Goal: Check status: Check status

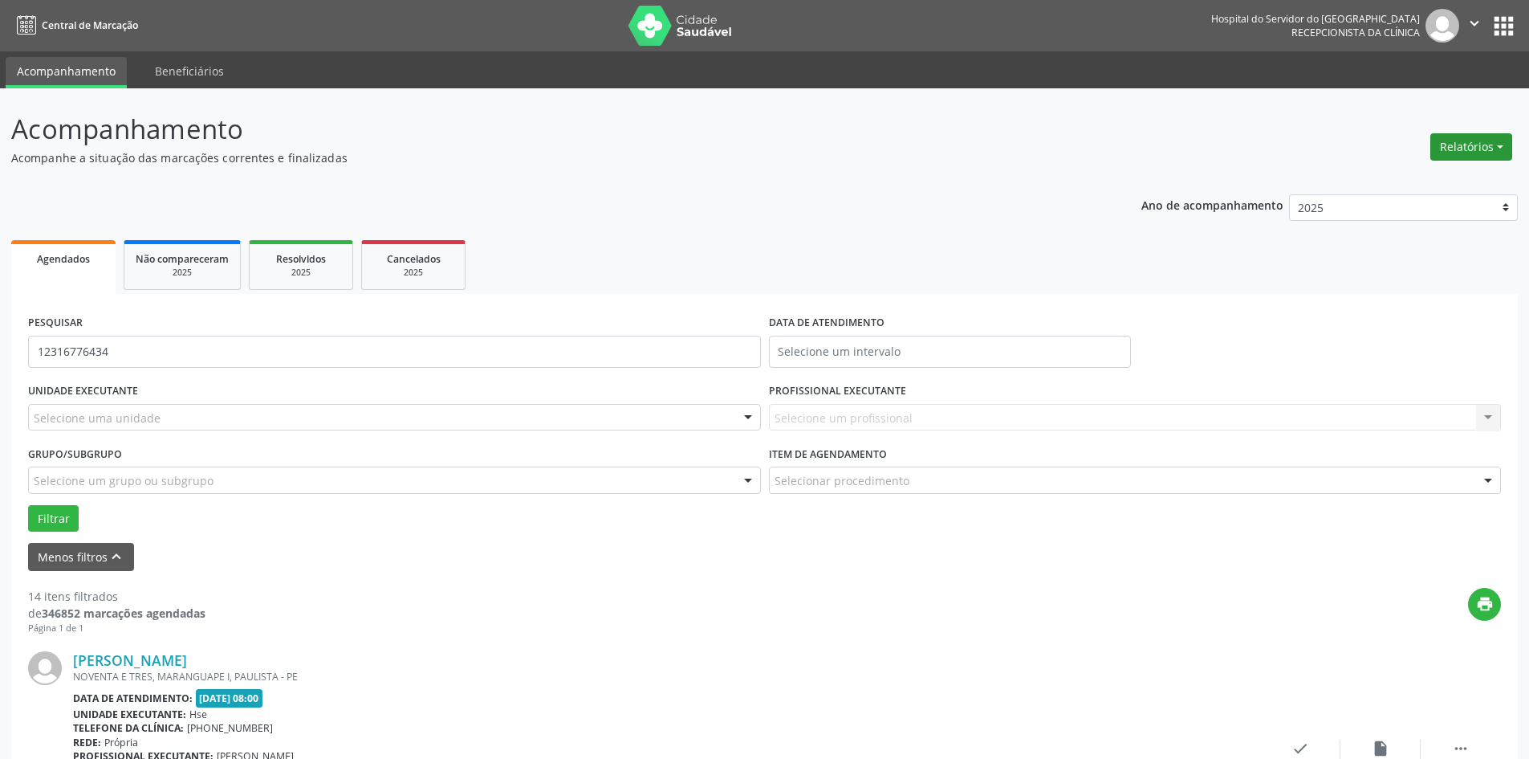
click at [1476, 148] on button "Relatórios" at bounding box center [1471, 146] width 82 height 27
click at [1379, 169] on ul "Agendamentos Procedimentos realizados" at bounding box center [1427, 193] width 174 height 58
click at [1379, 179] on link "Agendamentos" at bounding box center [1426, 181] width 173 height 22
select select "8"
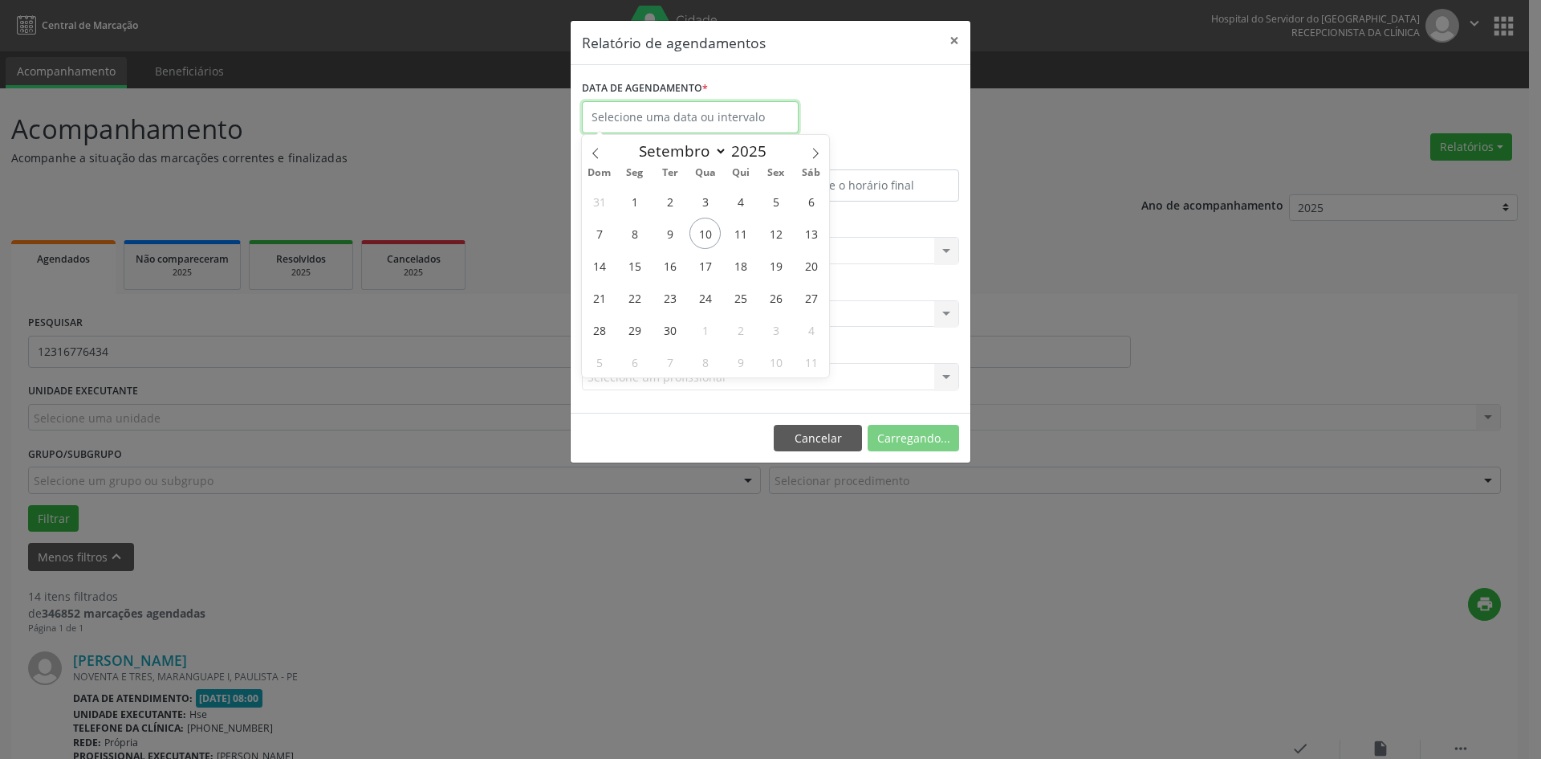
click at [727, 121] on input "text" at bounding box center [690, 117] width 217 height 32
click at [710, 269] on span "17" at bounding box center [705, 265] width 31 height 31
type input "17/09/2025"
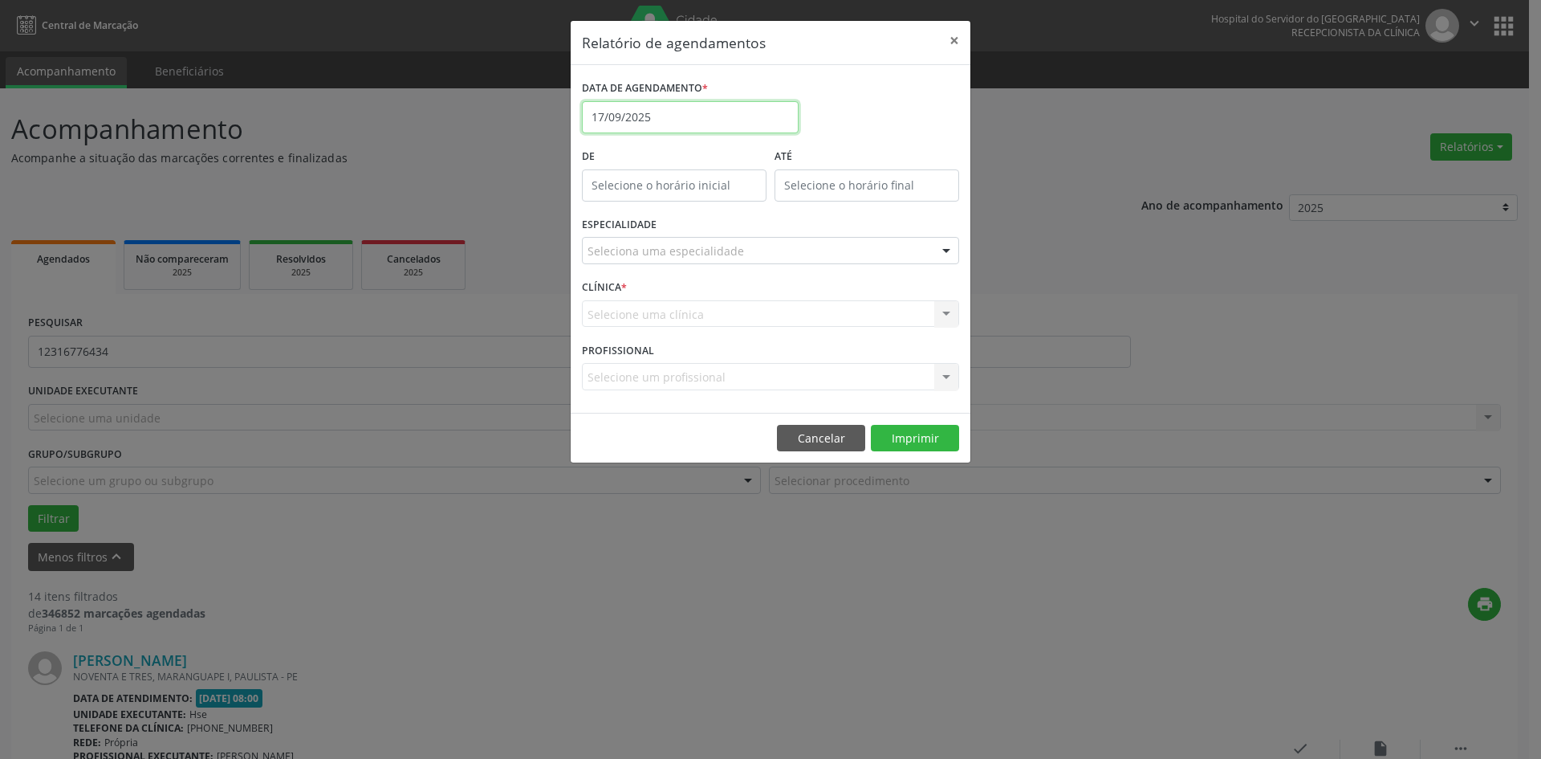
click at [640, 112] on input "17/09/2025" at bounding box center [690, 117] width 217 height 32
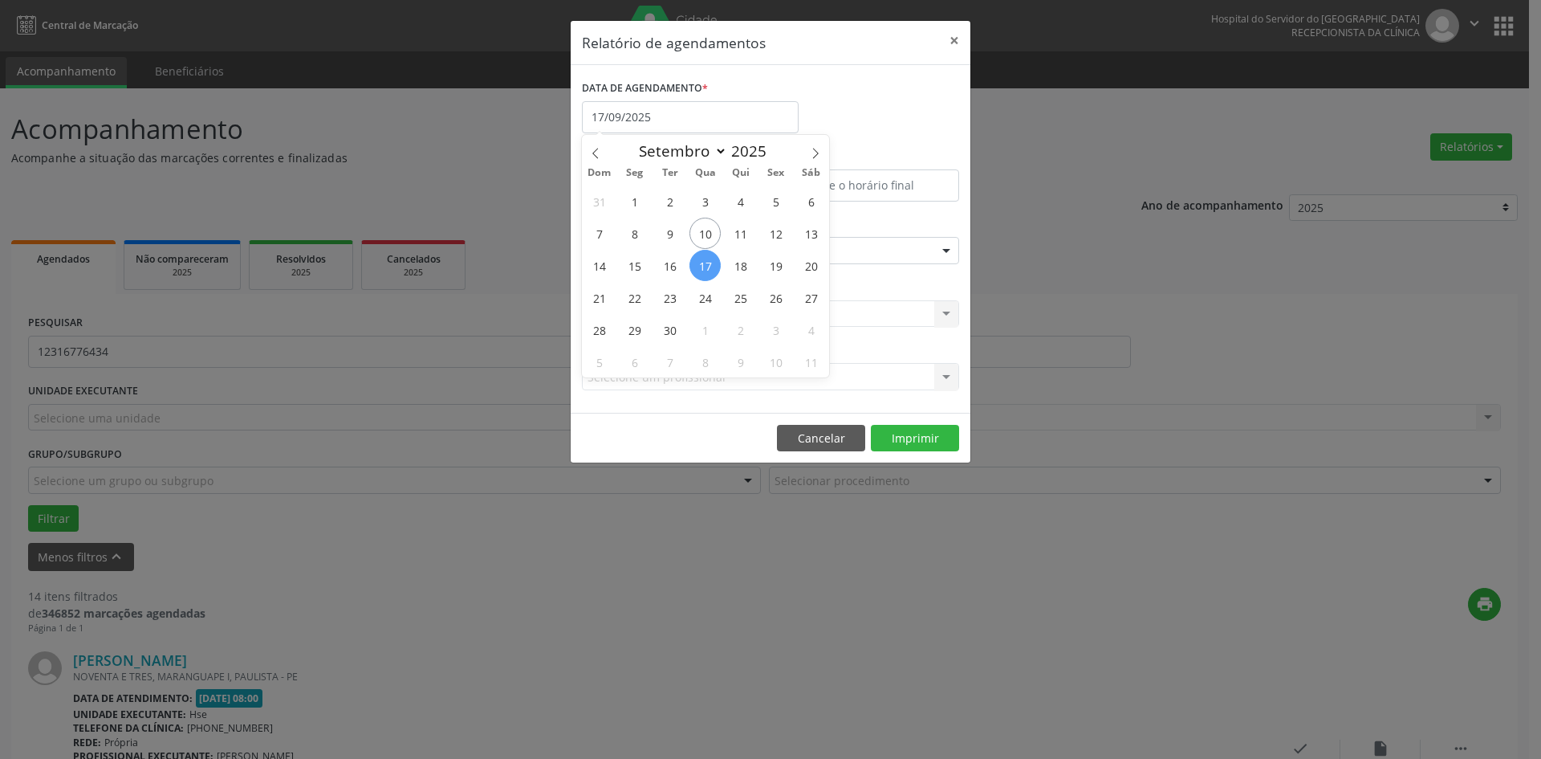
click at [707, 259] on span "17" at bounding box center [705, 265] width 31 height 31
type input "17/09/2025"
click at [707, 259] on span "17" at bounding box center [705, 265] width 31 height 31
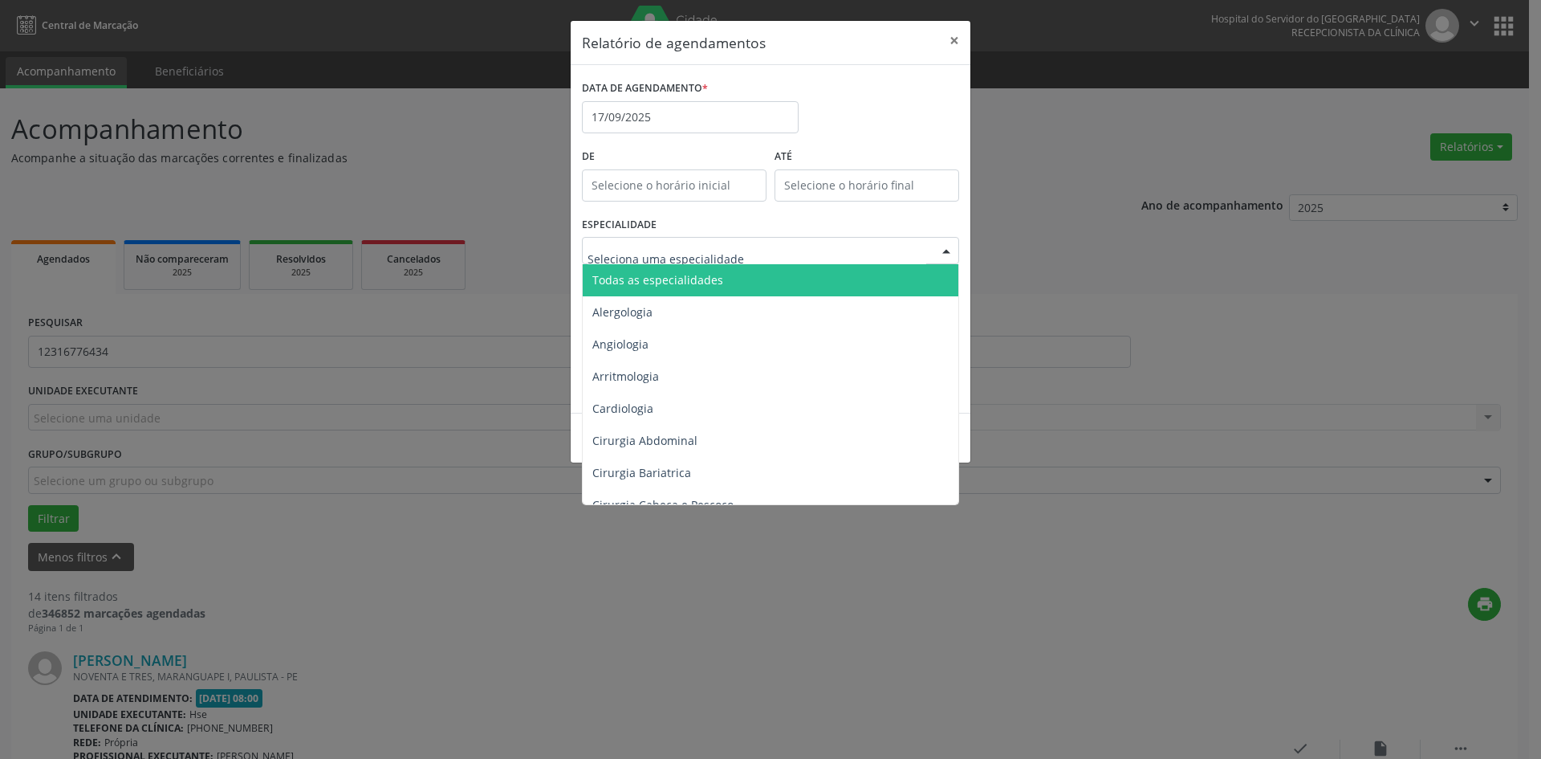
click at [690, 274] on span "Todas as especialidades" at bounding box center [657, 279] width 131 height 15
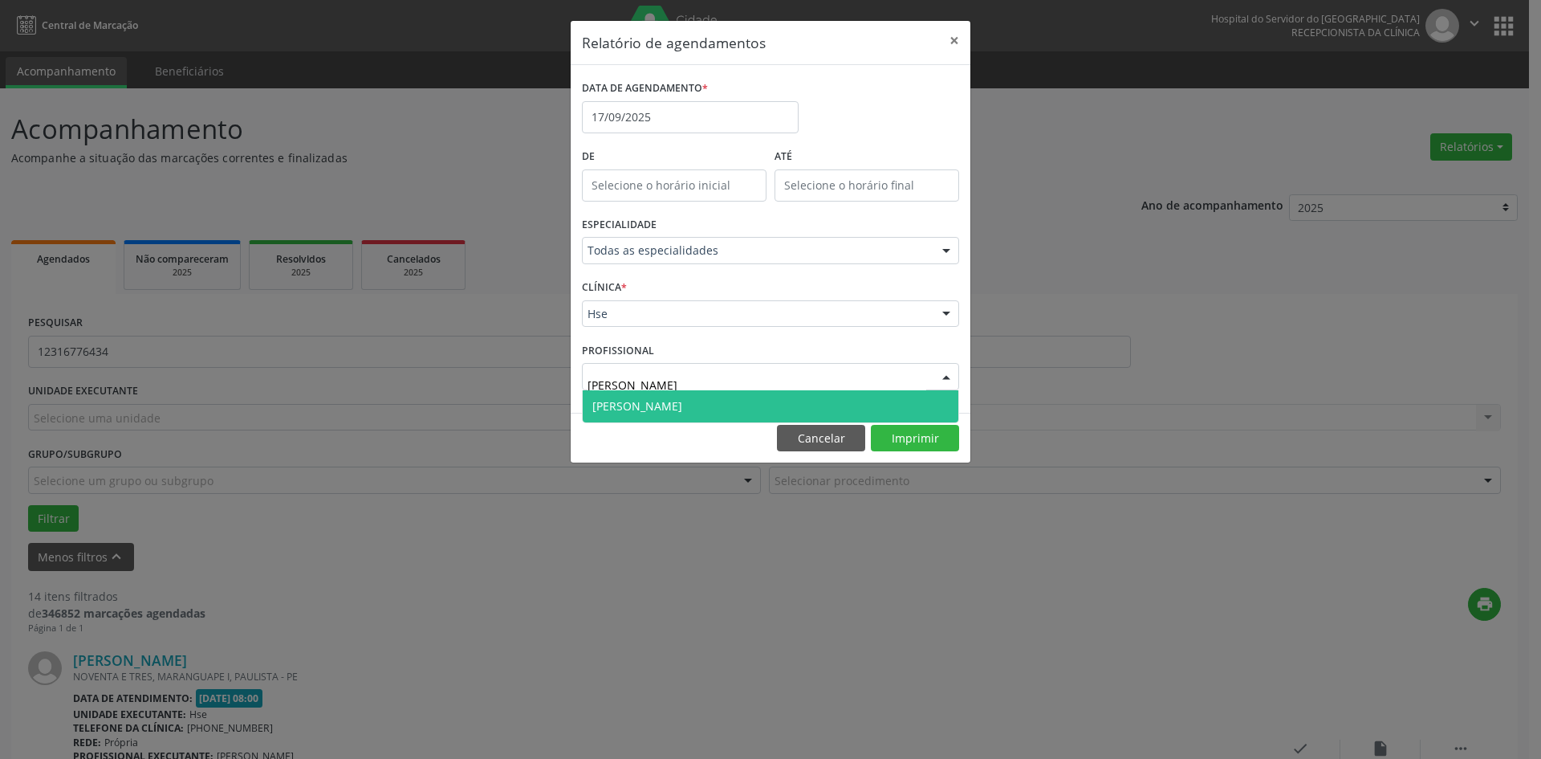
type input "DIMAS"
click at [814, 411] on span "[PERSON_NAME]" at bounding box center [771, 406] width 376 height 32
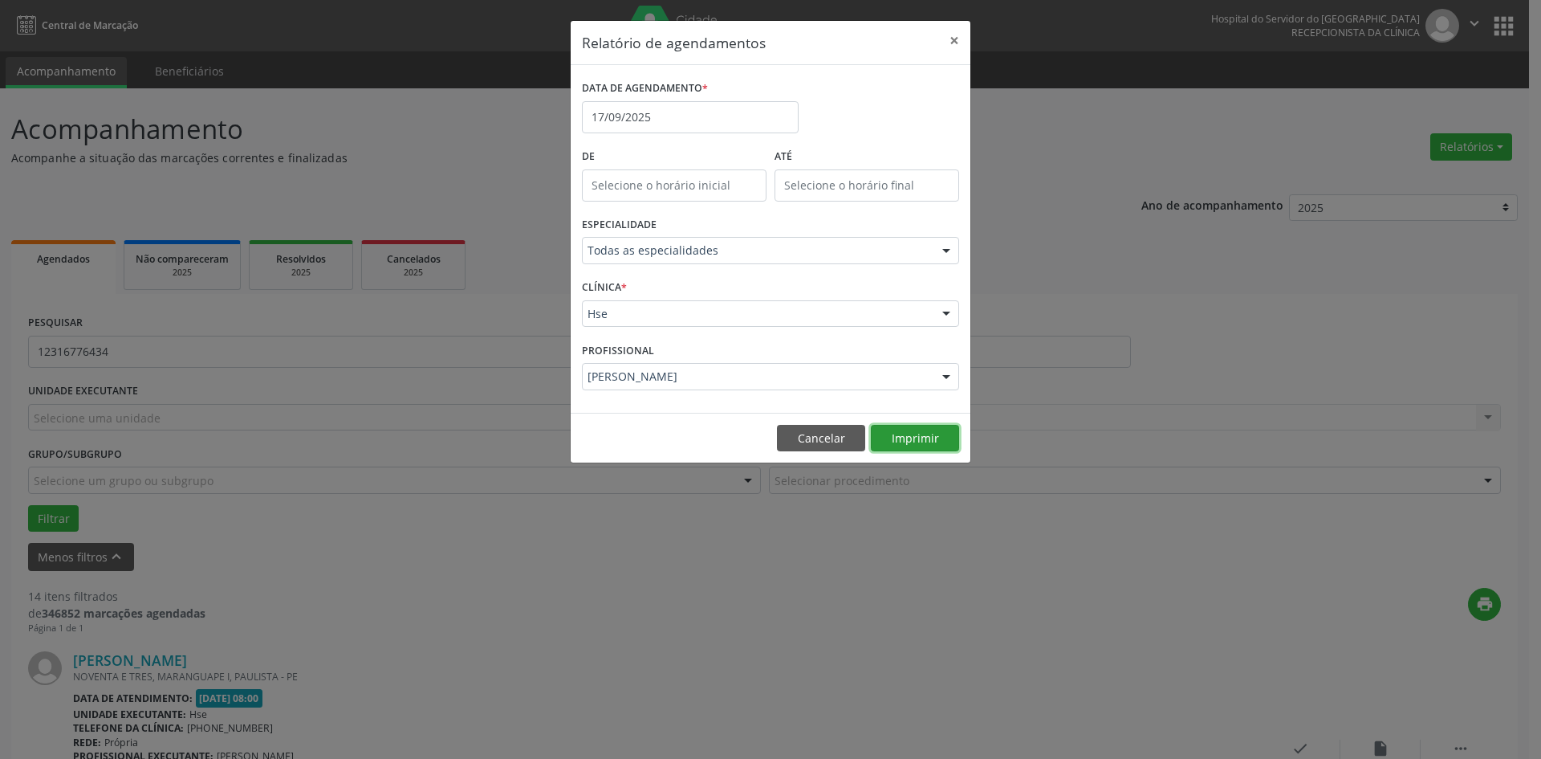
click at [931, 445] on button "Imprimir" at bounding box center [915, 438] width 88 height 27
